Goal: Transaction & Acquisition: Purchase product/service

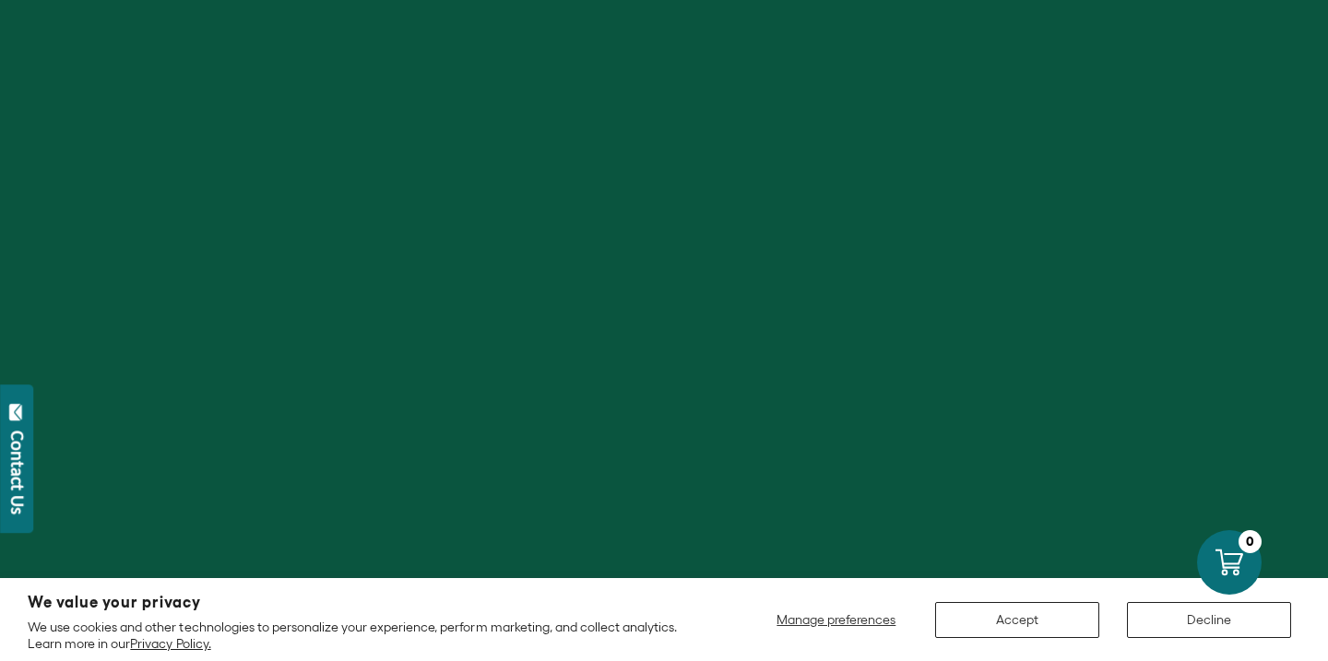
click at [1044, 621] on button "Accept" at bounding box center [1017, 620] width 164 height 36
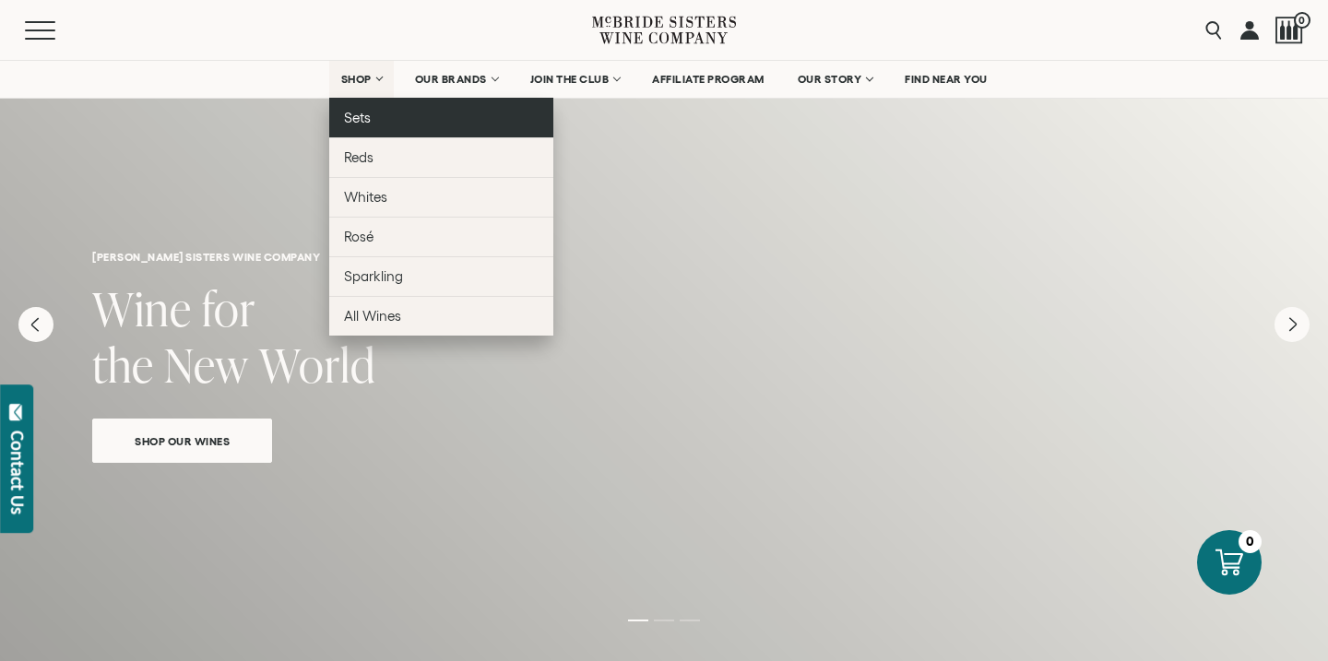
click at [362, 120] on span "Sets" at bounding box center [357, 118] width 27 height 16
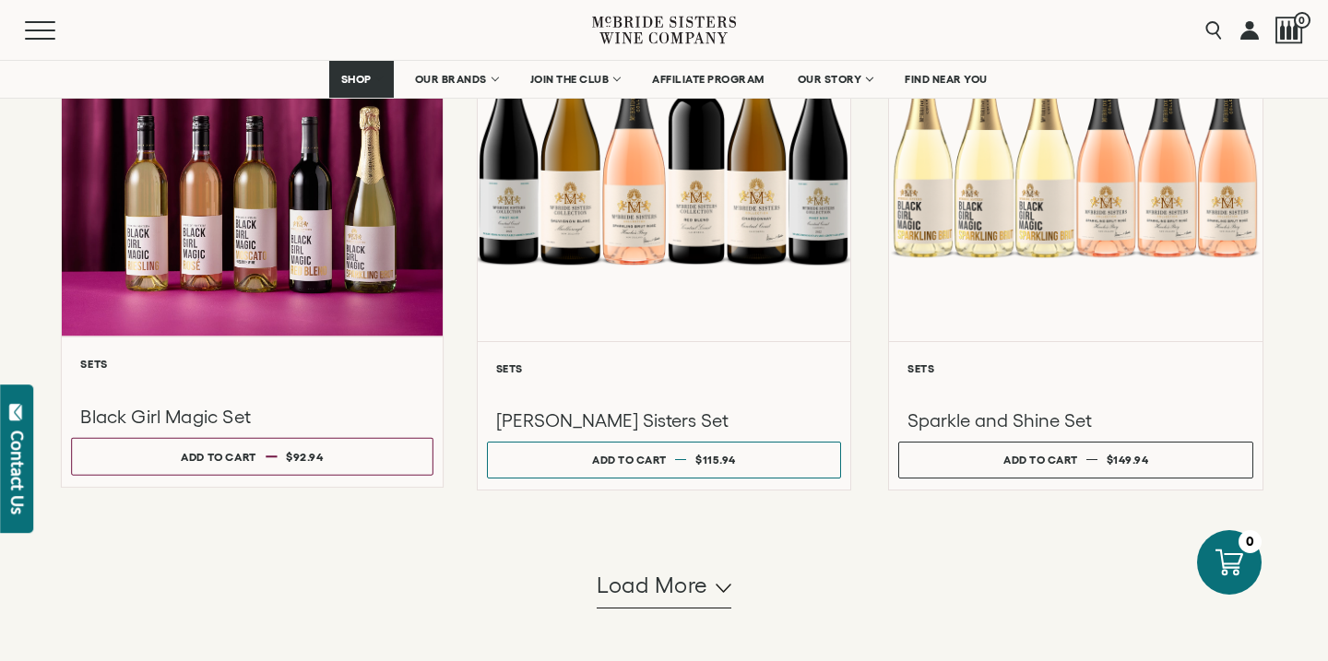
scroll to position [1540, 0]
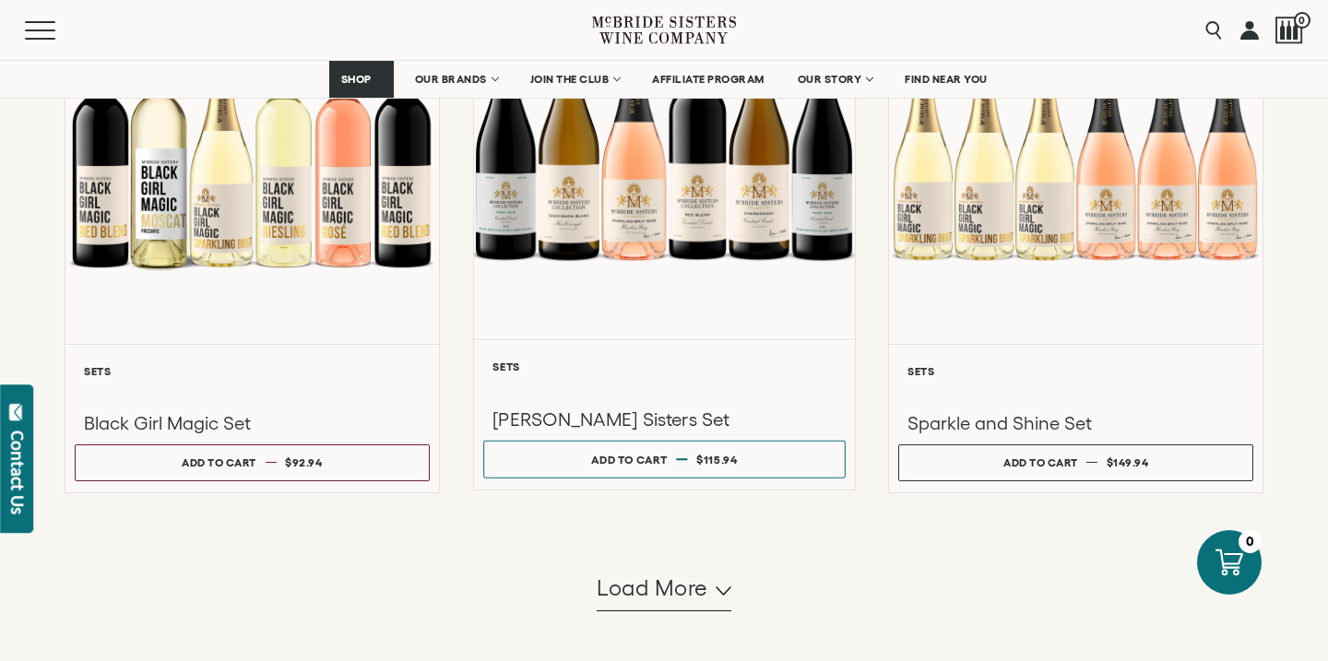
click at [597, 207] on div at bounding box center [664, 143] width 381 height 393
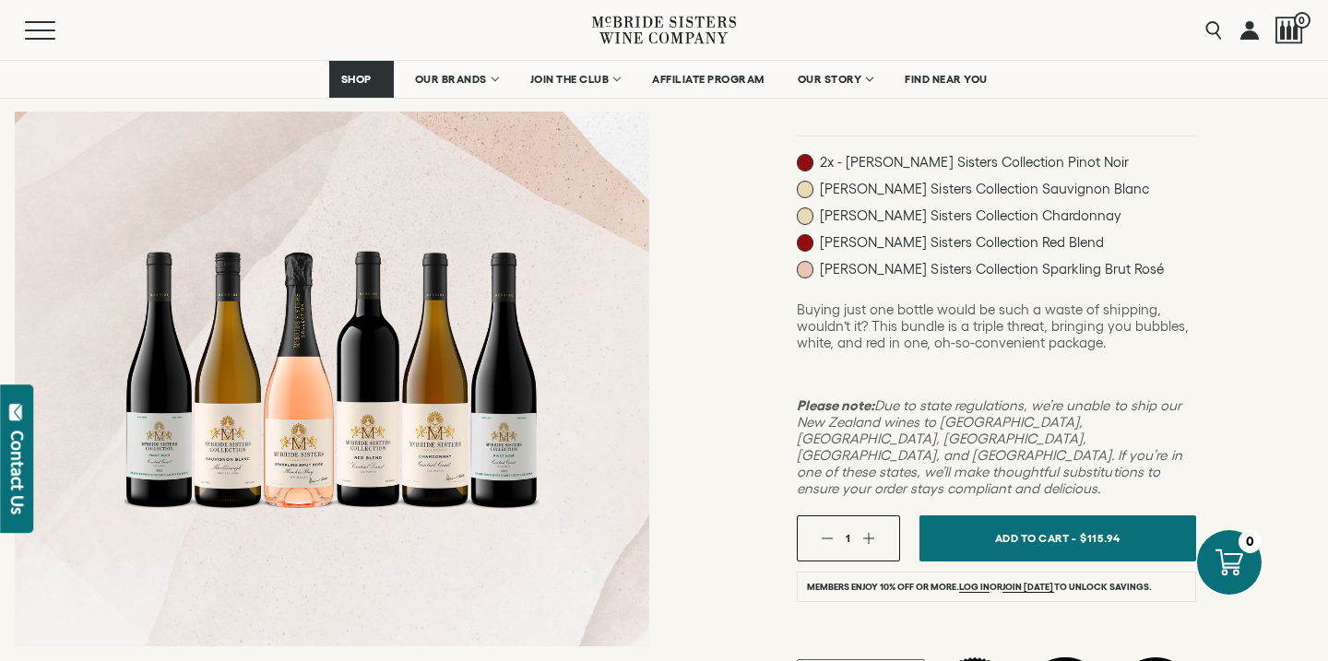
scroll to position [242, 0]
